Goal: Entertainment & Leisure: Consume media (video, audio)

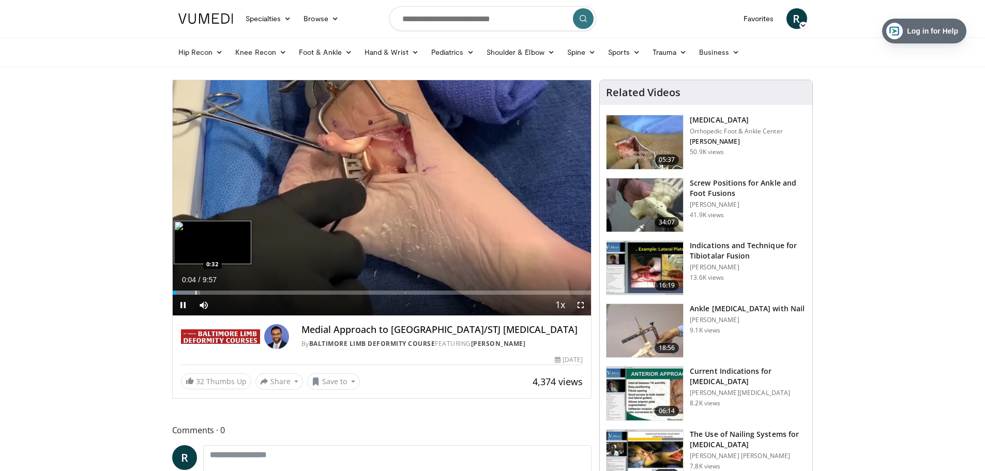
click at [195, 289] on div "Loaded : 6.63% 0:05 0:32" at bounding box center [382, 290] width 419 height 10
click at [219, 293] on div "Progress Bar" at bounding box center [219, 293] width 1 height 4
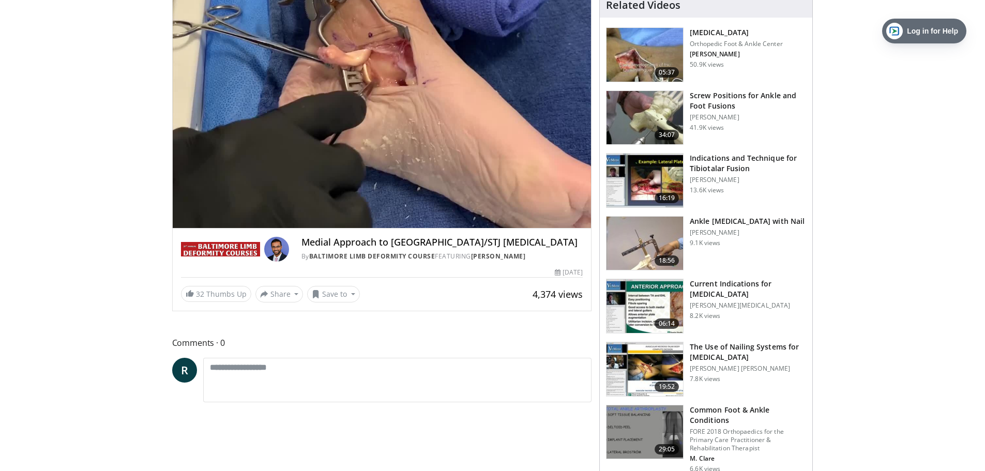
scroll to position [52, 0]
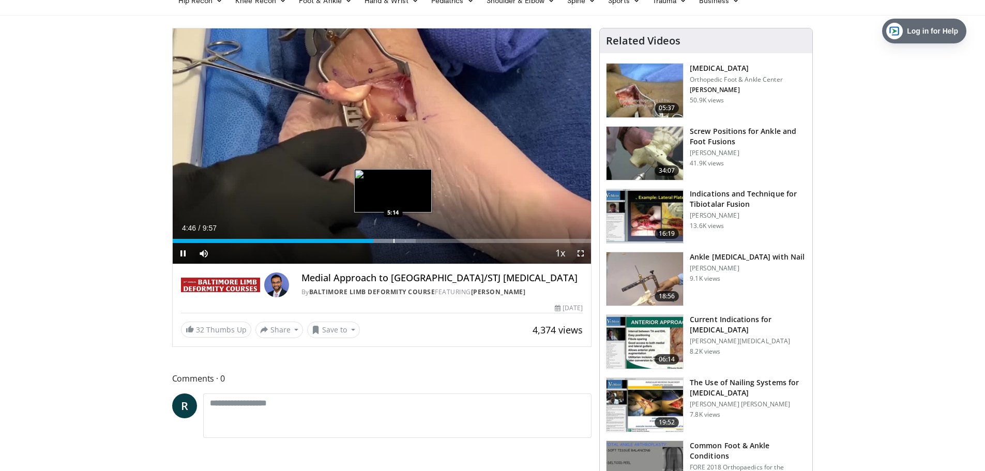
click at [394, 239] on div "Progress Bar" at bounding box center [394, 241] width 1 height 4
click at [409, 241] on div "Progress Bar" at bounding box center [409, 241] width 1 height 4
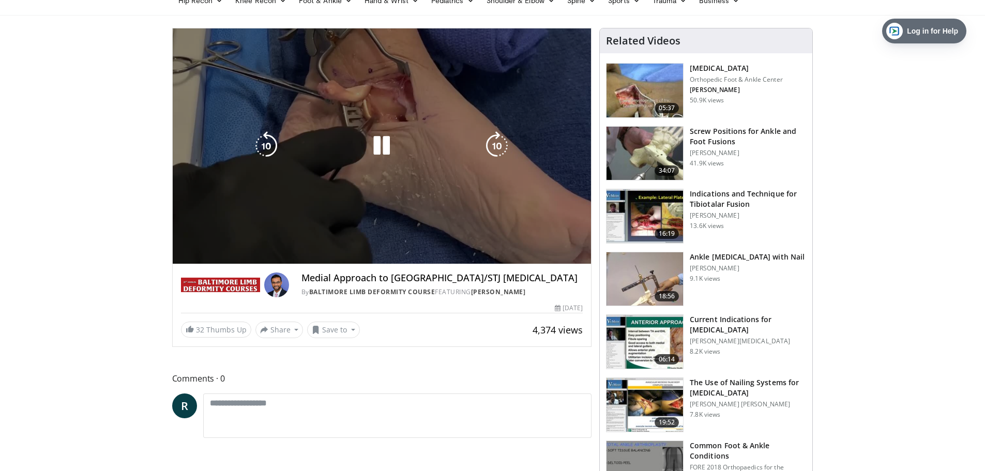
click at [429, 260] on div "Loaded : 67.01% 5:39 6:06" at bounding box center [382, 262] width 419 height 4
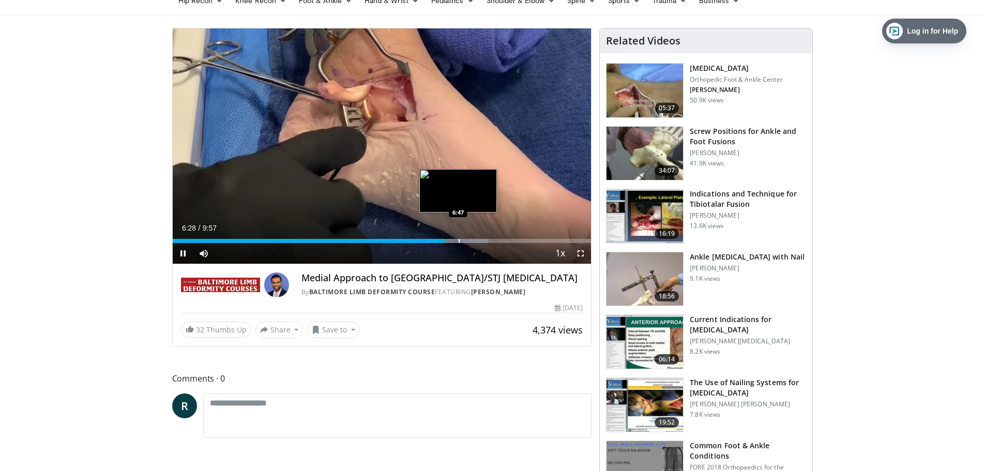
click at [459, 240] on div "Progress Bar" at bounding box center [459, 241] width 1 height 4
click at [475, 239] on div "Progress Bar" at bounding box center [475, 241] width 1 height 4
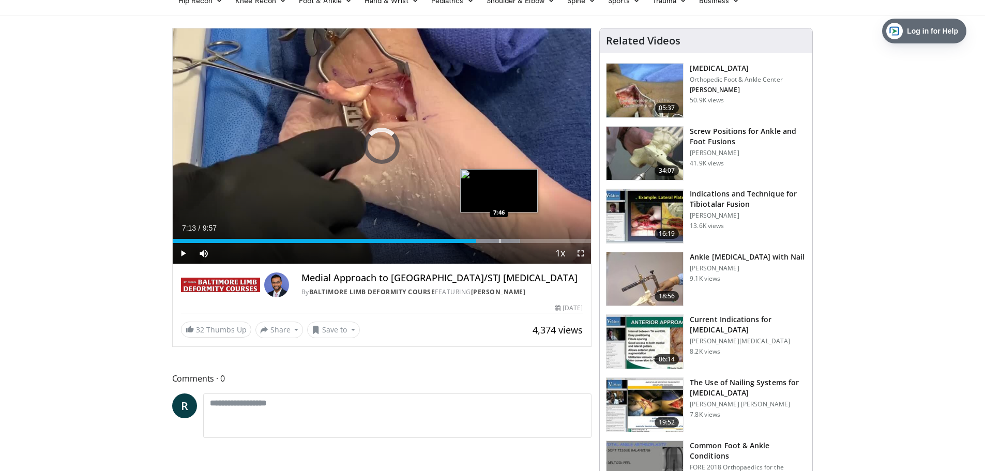
click at [500, 240] on div "Progress Bar" at bounding box center [500, 241] width 1 height 4
click at [518, 238] on div "Loaded : 89.64% 8:13 8:13" at bounding box center [382, 238] width 419 height 10
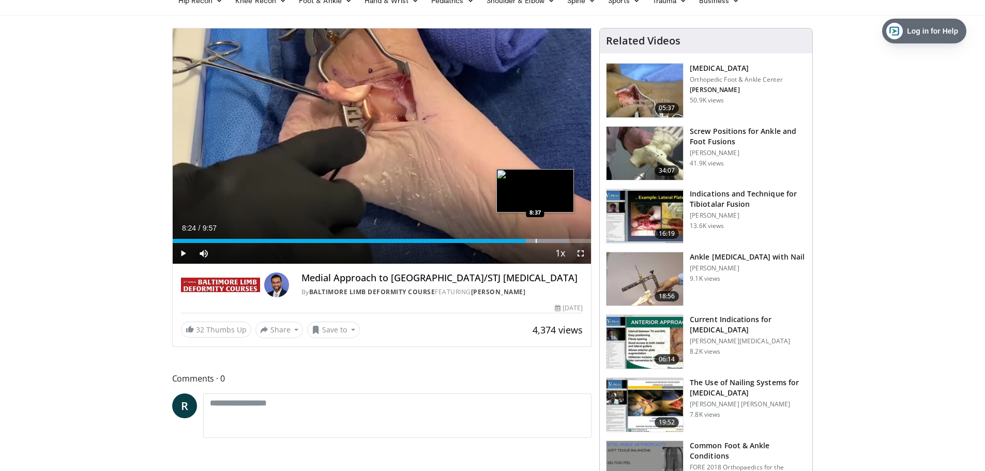
click at [536, 240] on div "Progress Bar" at bounding box center [536, 241] width 1 height 4
click at [550, 239] on div "Progress Bar" at bounding box center [550, 241] width 1 height 4
click at [564, 241] on div "Progress Bar" at bounding box center [564, 241] width 1 height 4
click at [577, 239] on div "Progress Bar" at bounding box center [577, 241] width 1 height 4
